Goal: Check status: Check status

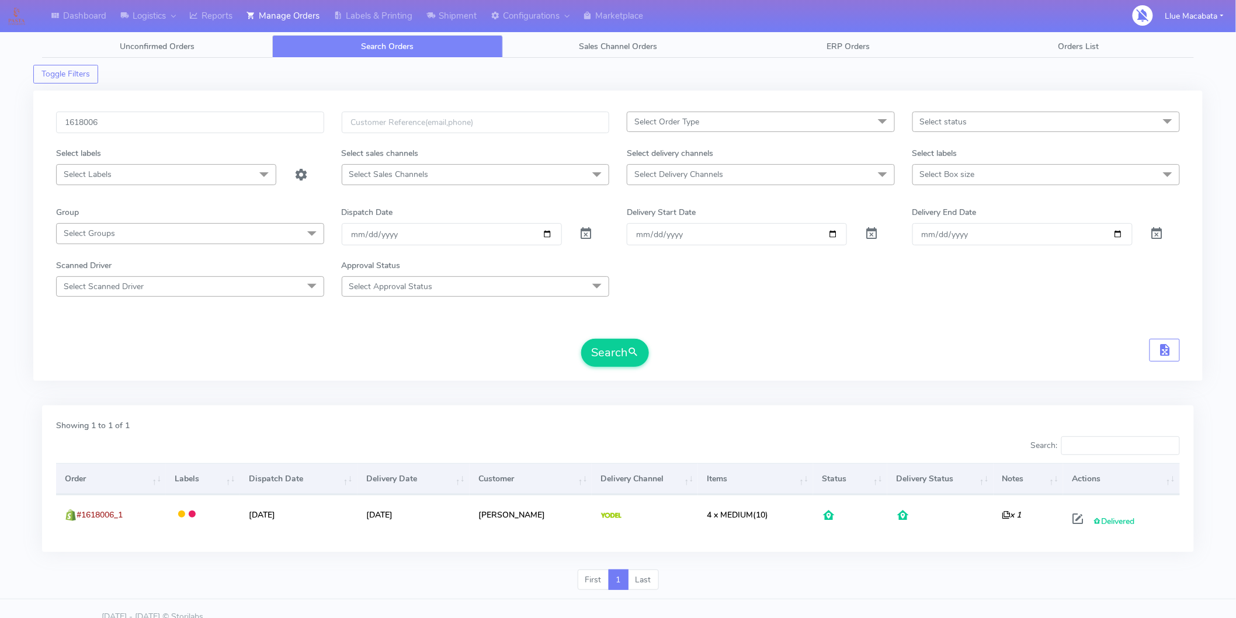
click at [141, 112] on input "1618006" at bounding box center [190, 123] width 268 height 22
type input "1620567"
click at [623, 351] on button "Search" at bounding box center [615, 353] width 68 height 28
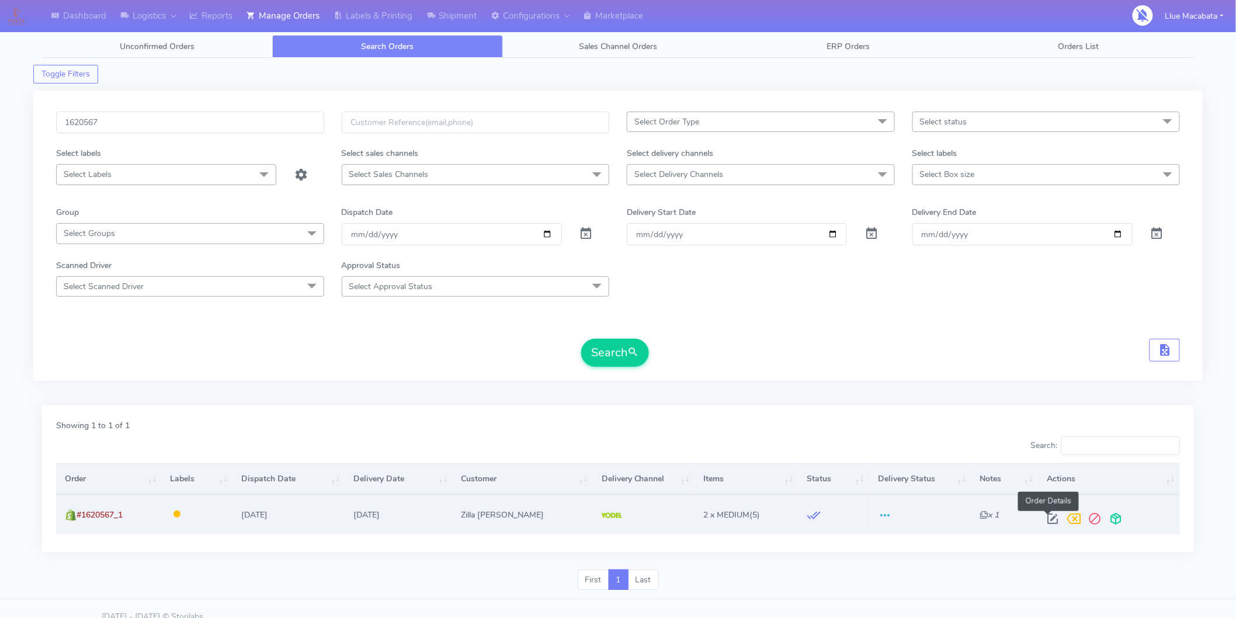
click at [1047, 523] on span at bounding box center [1052, 521] width 21 height 11
select select "5"
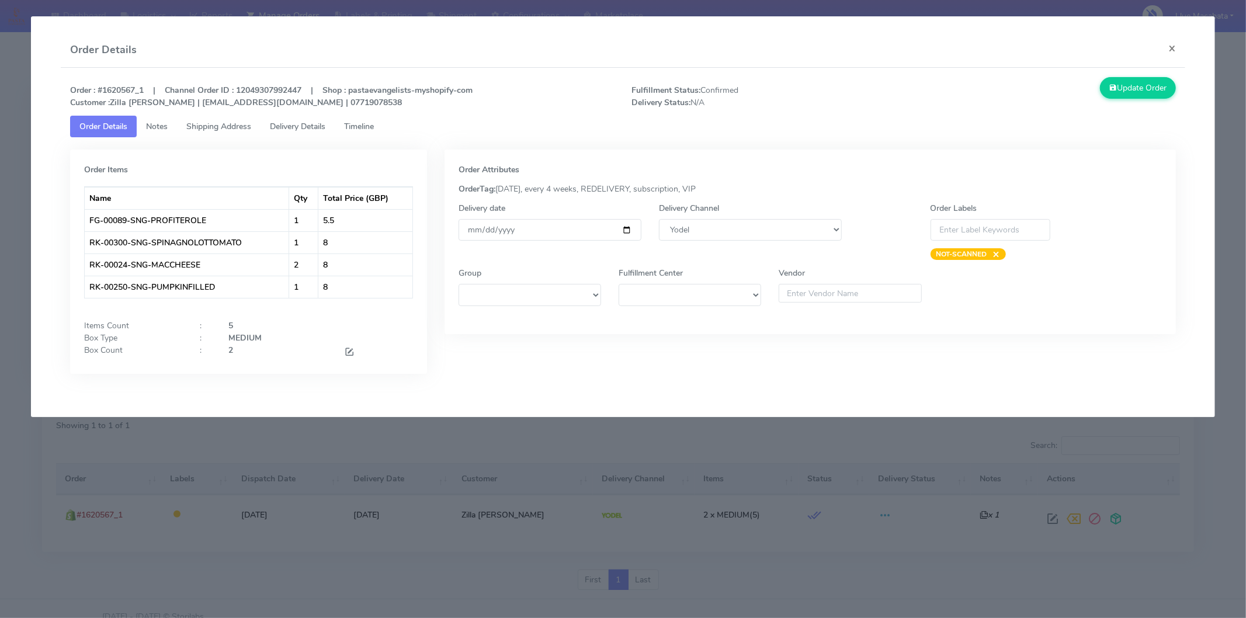
click at [360, 129] on span "Timeline" at bounding box center [359, 126] width 30 height 11
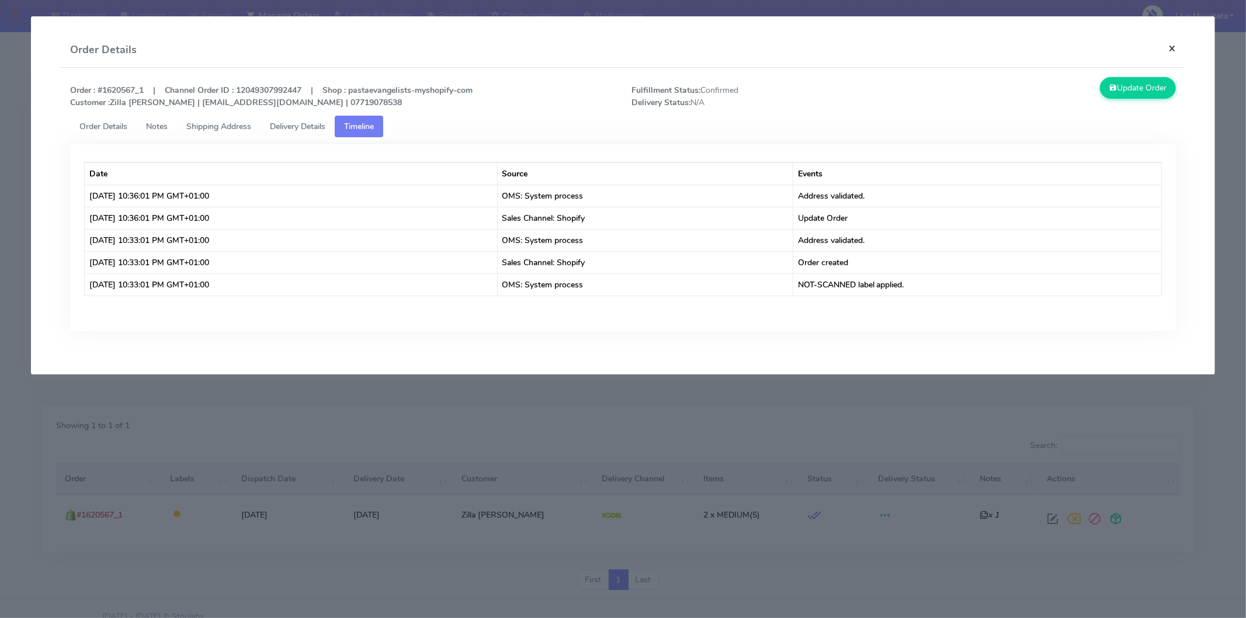
click at [1168, 48] on button "×" at bounding box center [1172, 48] width 26 height 31
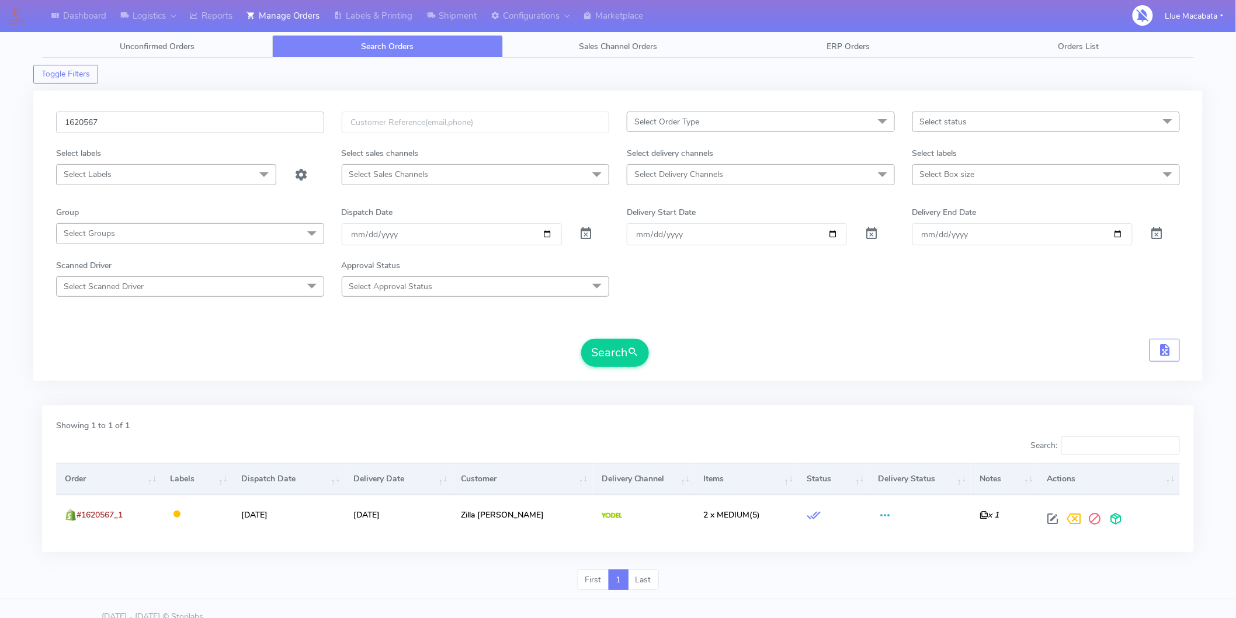
click at [98, 130] on input "1620567" at bounding box center [190, 123] width 268 height 22
paste input "19778"
type input "1619778"
click at [632, 353] on span "submit" at bounding box center [633, 353] width 12 height 16
